Goal: Task Accomplishment & Management: Manage account settings

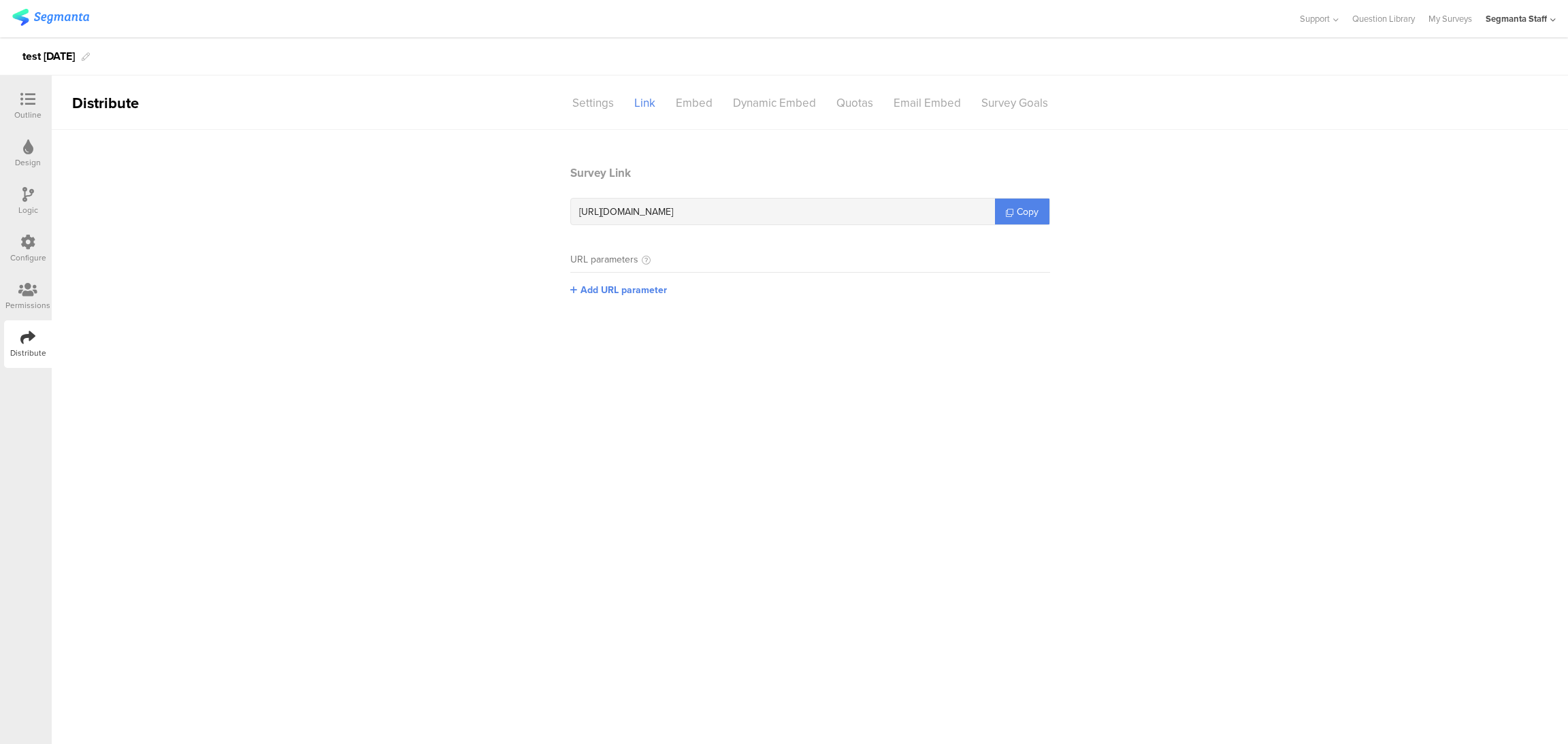
click at [1509, 32] on div "Segmanta Staff" at bounding box center [1521, 19] width 70 height 37
click at [1549, 91] on icon at bounding box center [1545, 89] width 8 height 8
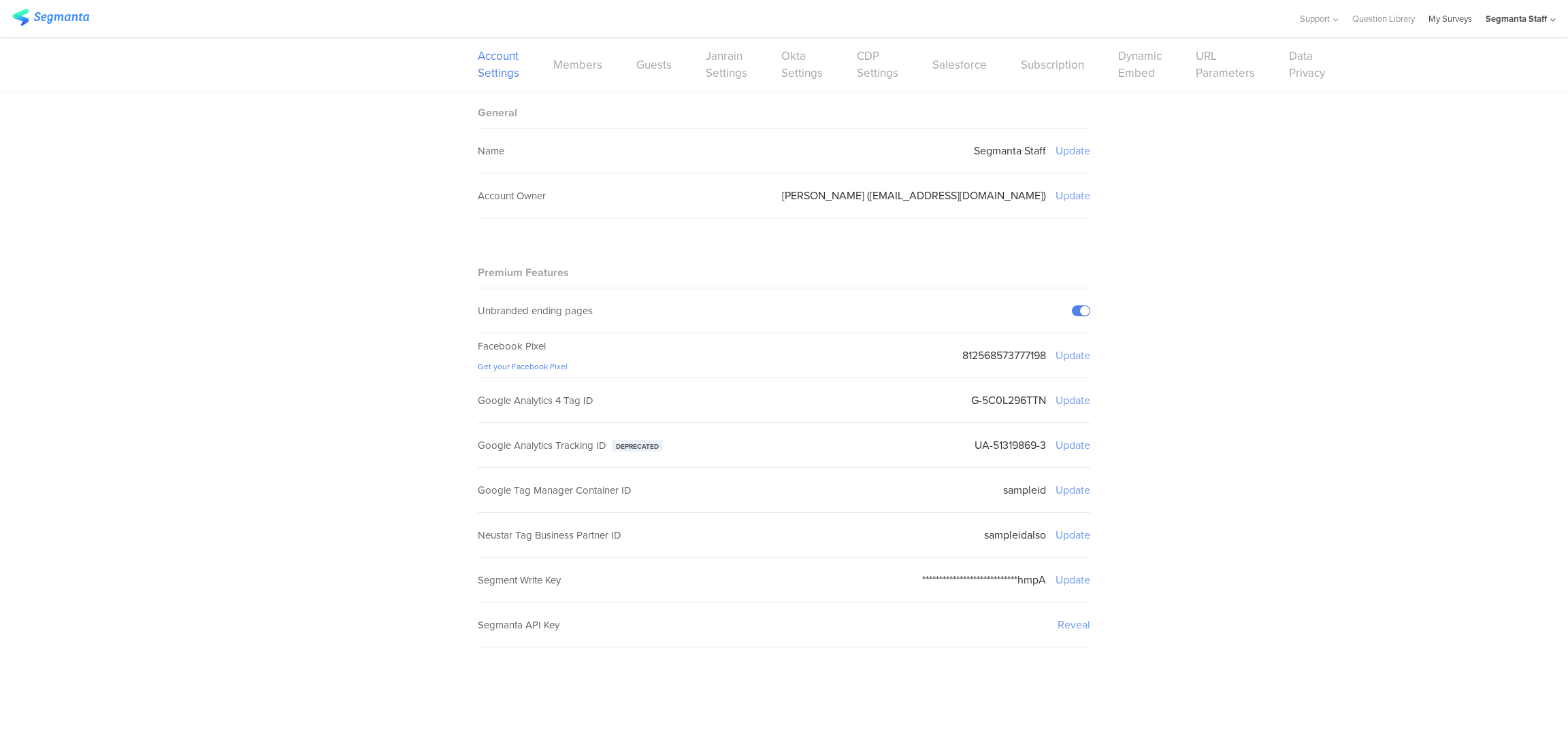
click at [1437, 21] on link "My Surveys" at bounding box center [1451, 19] width 44 height 37
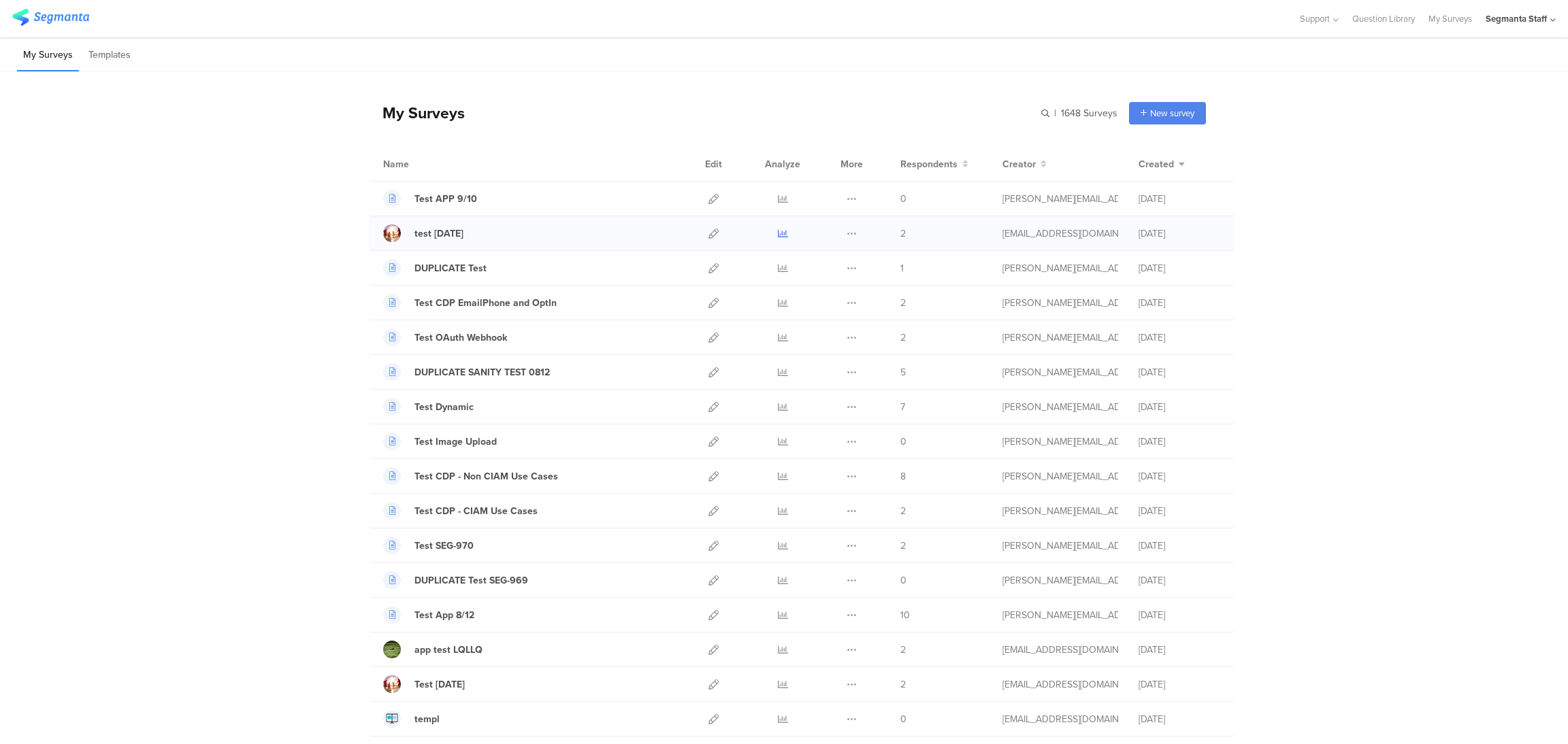
click at [778, 231] on icon at bounding box center [783, 234] width 10 height 10
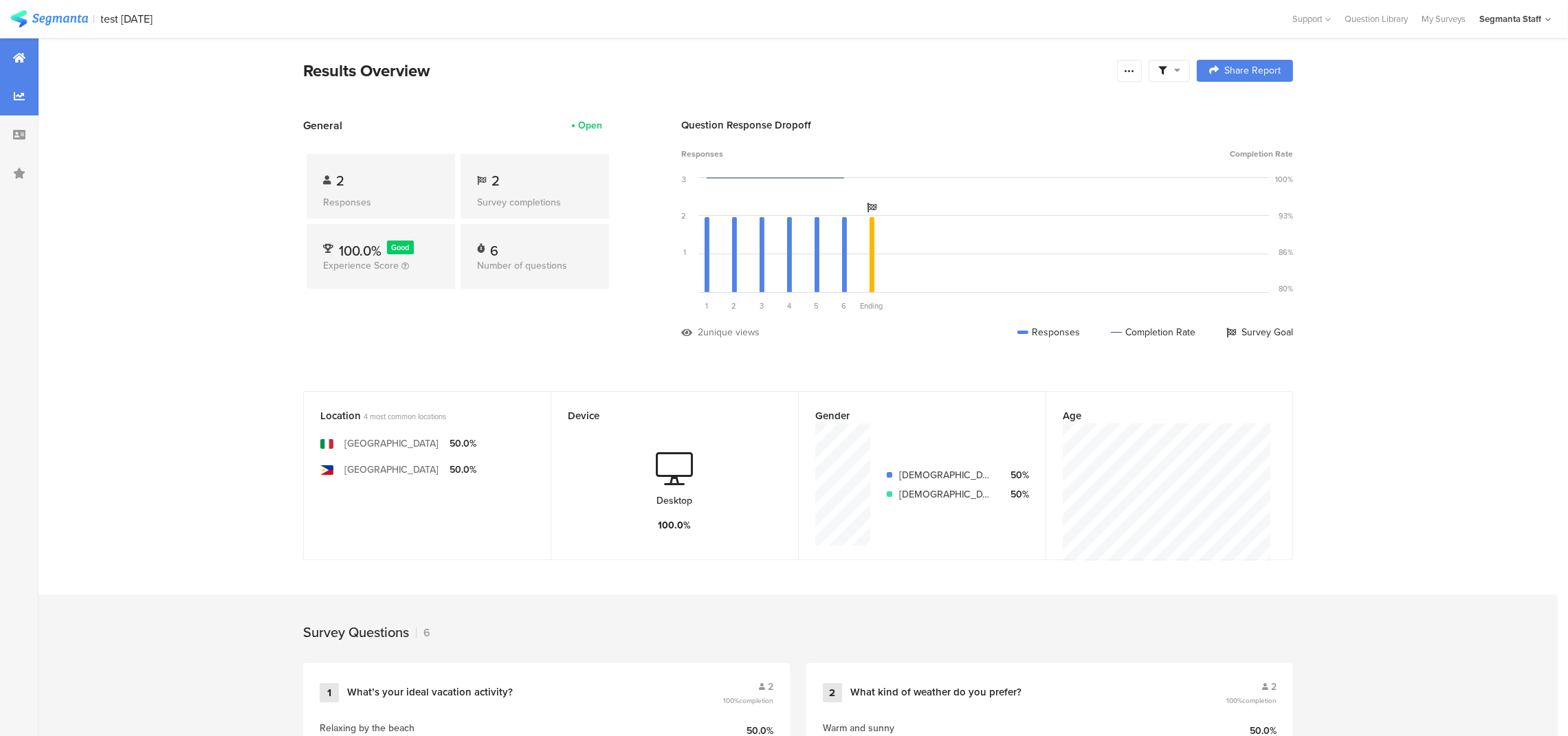
click at [11, 100] on div at bounding box center [19, 96] width 38 height 38
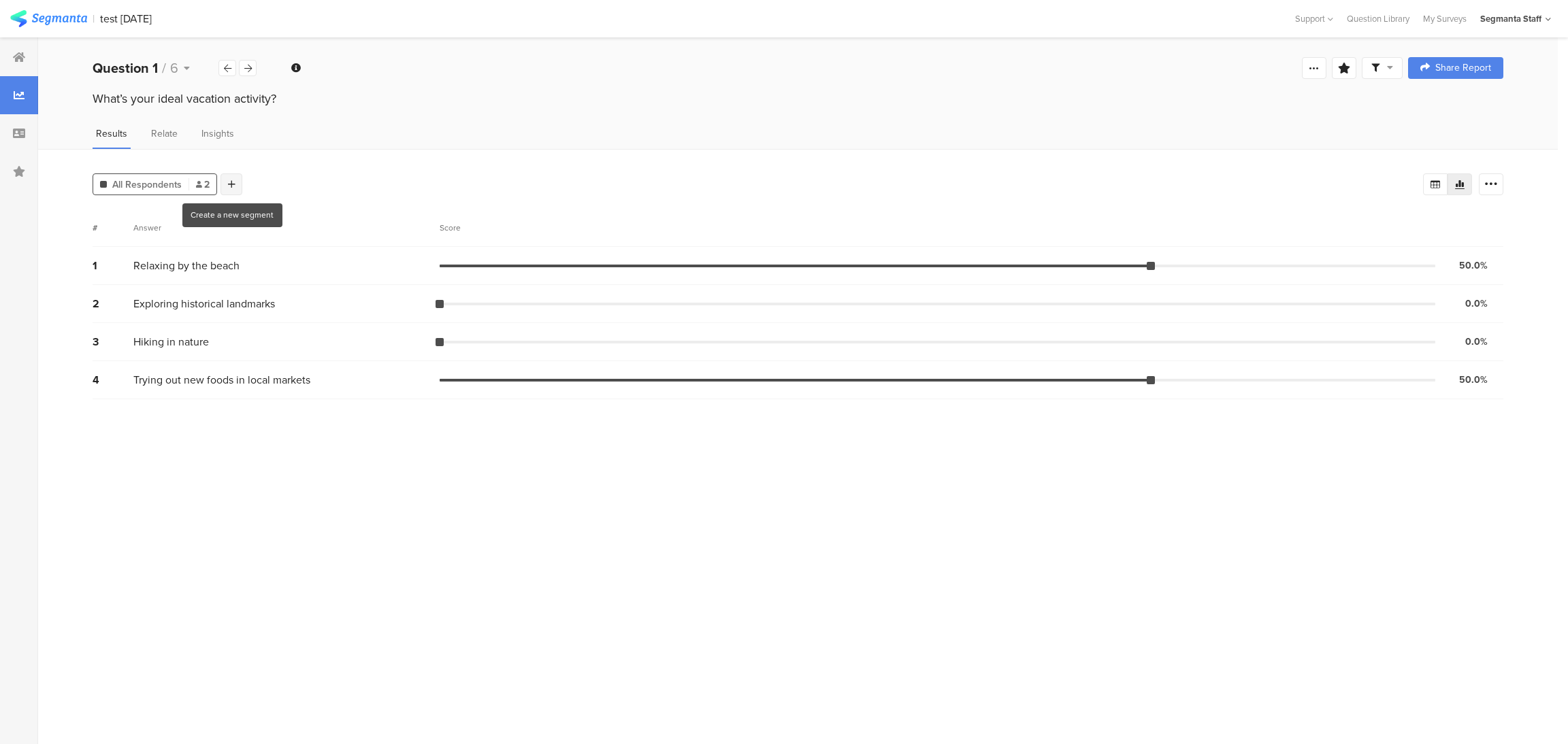
click at [222, 184] on div at bounding box center [232, 184] width 22 height 22
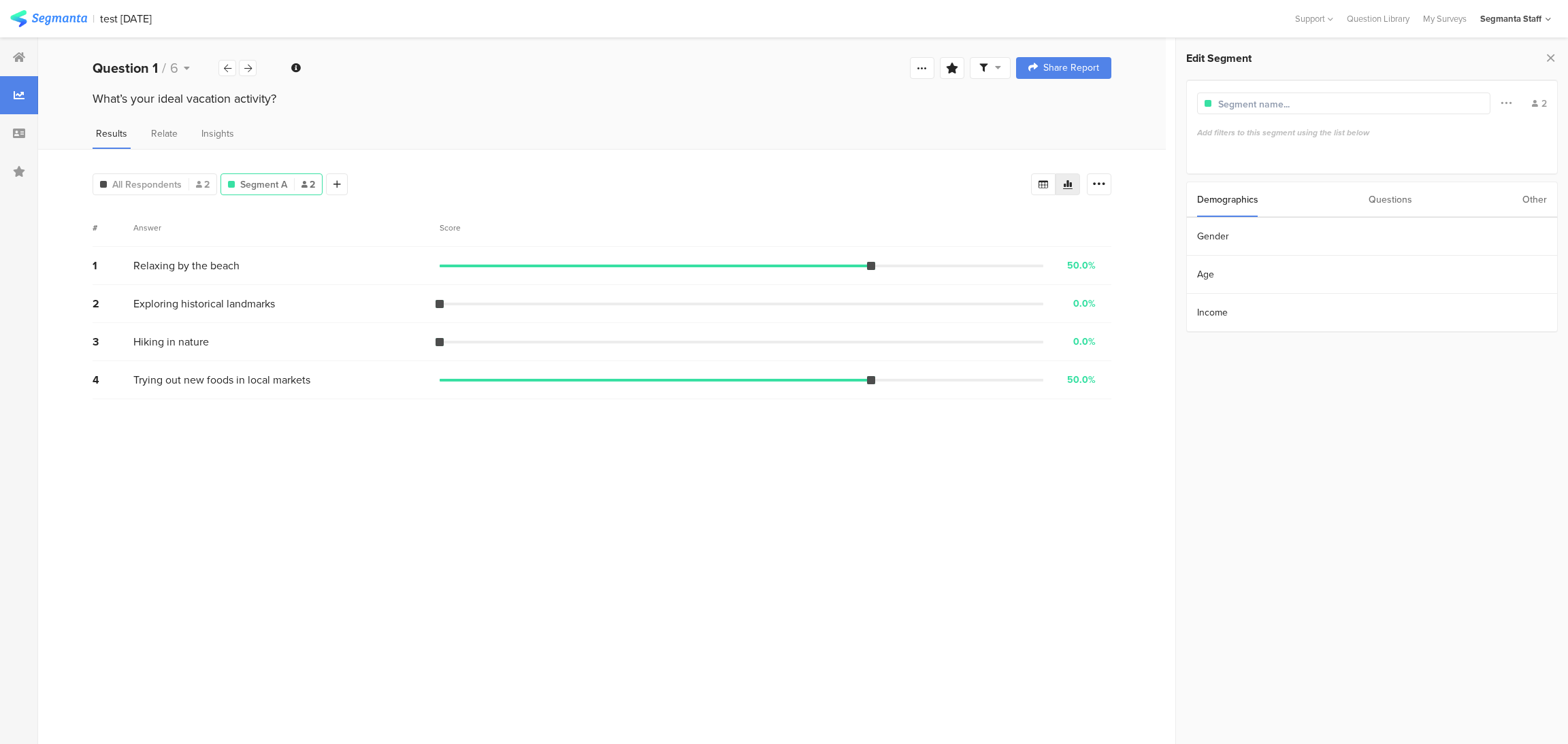
click at [1549, 198] on div "Demographics Questions Other" at bounding box center [1372, 199] width 371 height 36
click at [1536, 199] on div "Other" at bounding box center [1534, 199] width 24 height 35
click at [1316, 392] on section "Country" at bounding box center [1373, 389] width 371 height 38
click at [24, 125] on div at bounding box center [19, 133] width 38 height 38
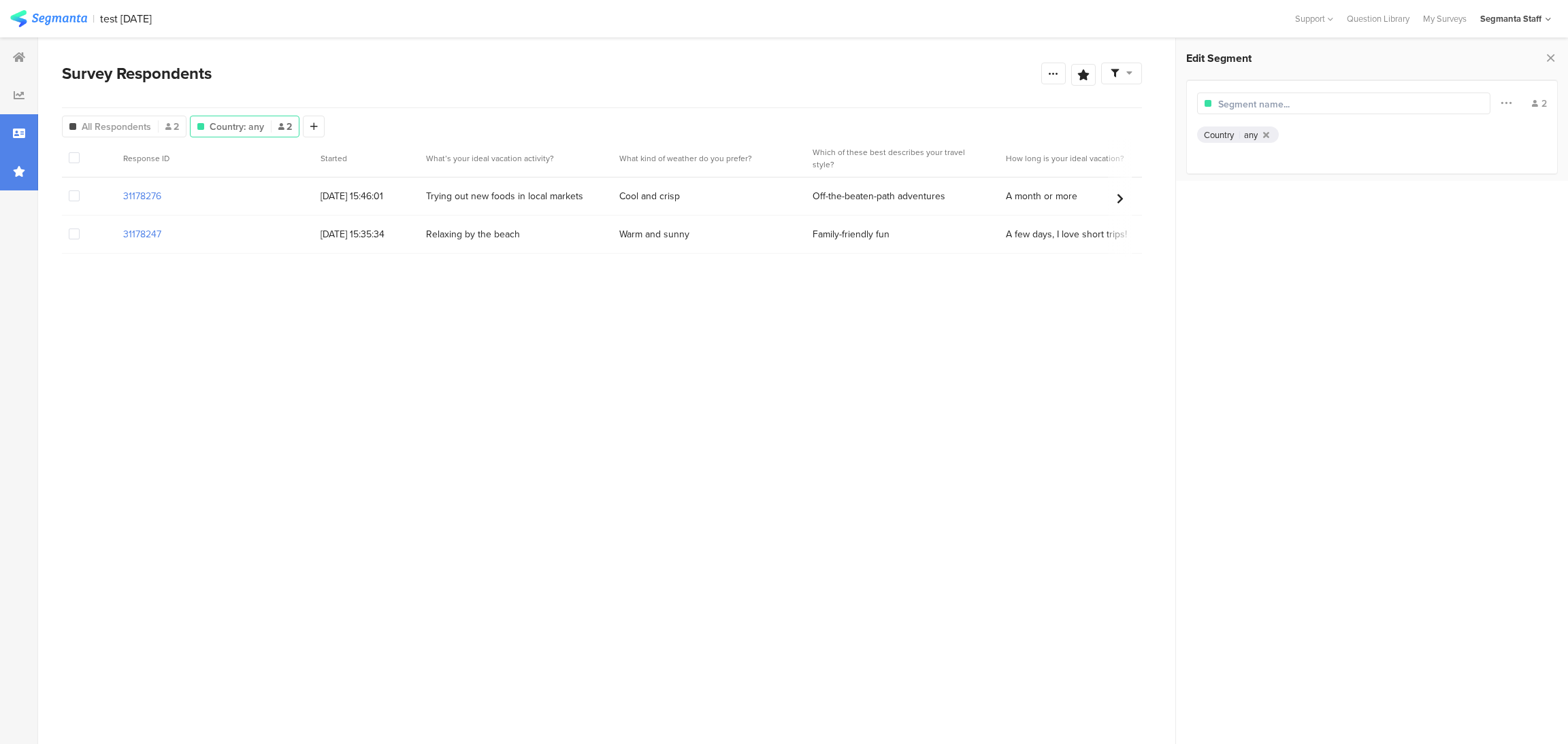
click at [18, 163] on div at bounding box center [19, 171] width 38 height 38
click at [737, 77] on div "Survey Respondents" at bounding box center [552, 73] width 979 height 24
